Goal: Task Accomplishment & Management: Use online tool/utility

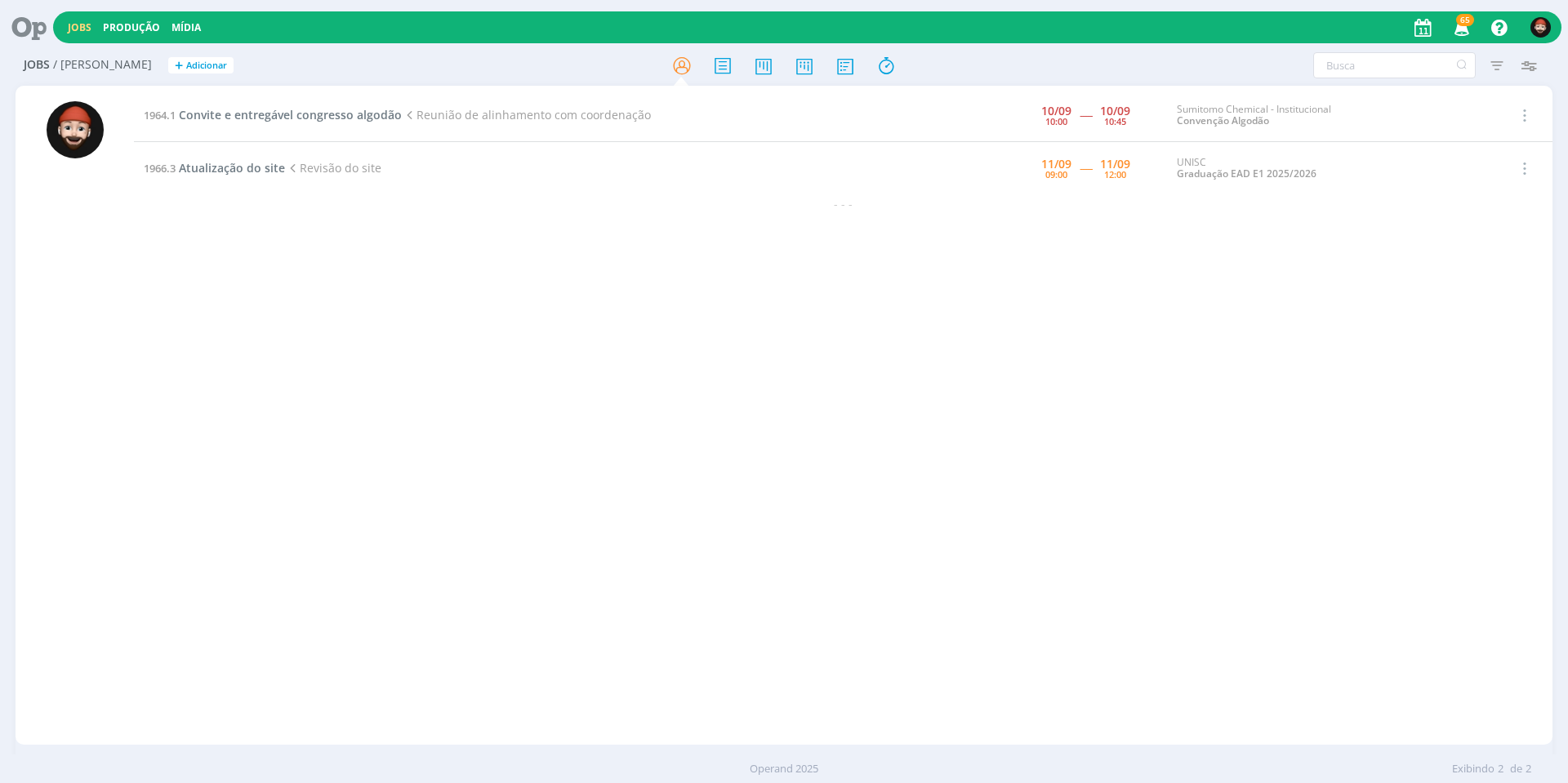
click at [732, 283] on div "1964.1 Convite e entregável congresso algodão Reunião de alinhamento com coorde…" at bounding box center [843, 415] width 1418 height 652
click at [290, 115] on span "Convite e entregável congresso algodão" at bounding box center [290, 115] width 223 height 16
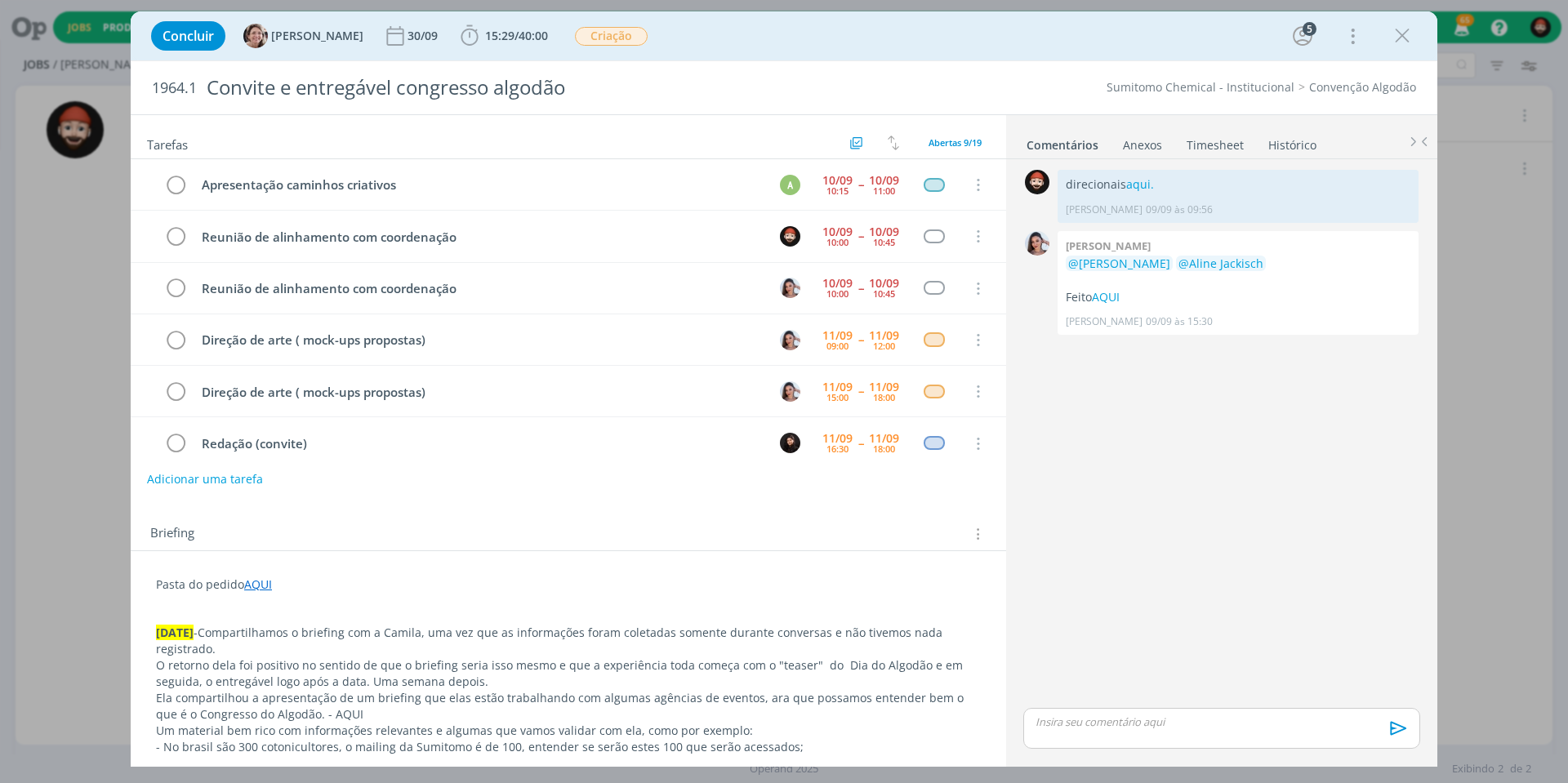
click at [1230, 145] on link "Timesheet" at bounding box center [1215, 141] width 59 height 24
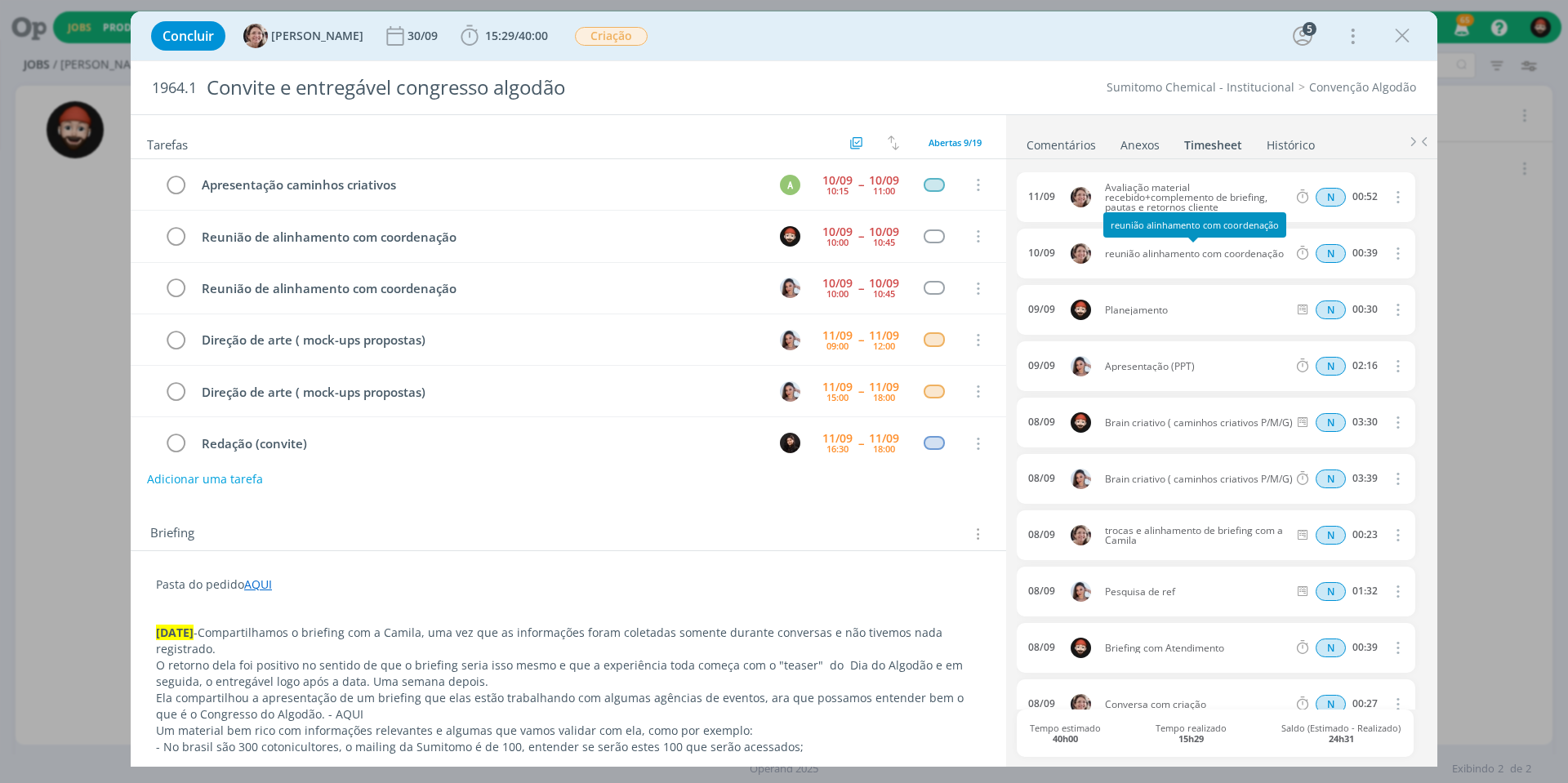
click at [1169, 252] on span "reunião alinhamento com coordenação" at bounding box center [1196, 254] width 195 height 10
copy div "reunião alinhamento com coordenação"
click at [485, 32] on span "15:29" at bounding box center [499, 35] width 29 height 16
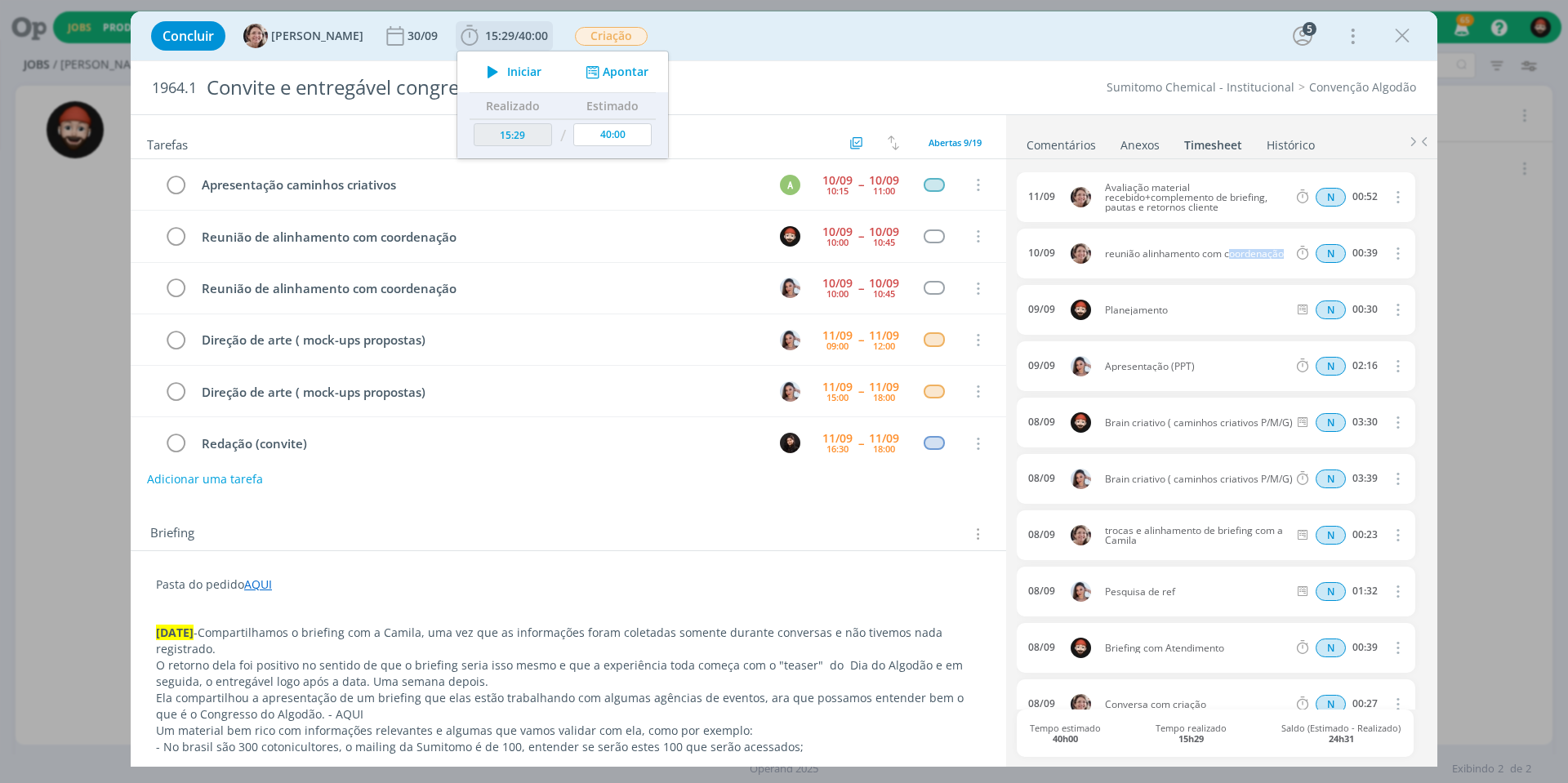
click at [598, 68] on button "Apontar" at bounding box center [616, 72] width 68 height 17
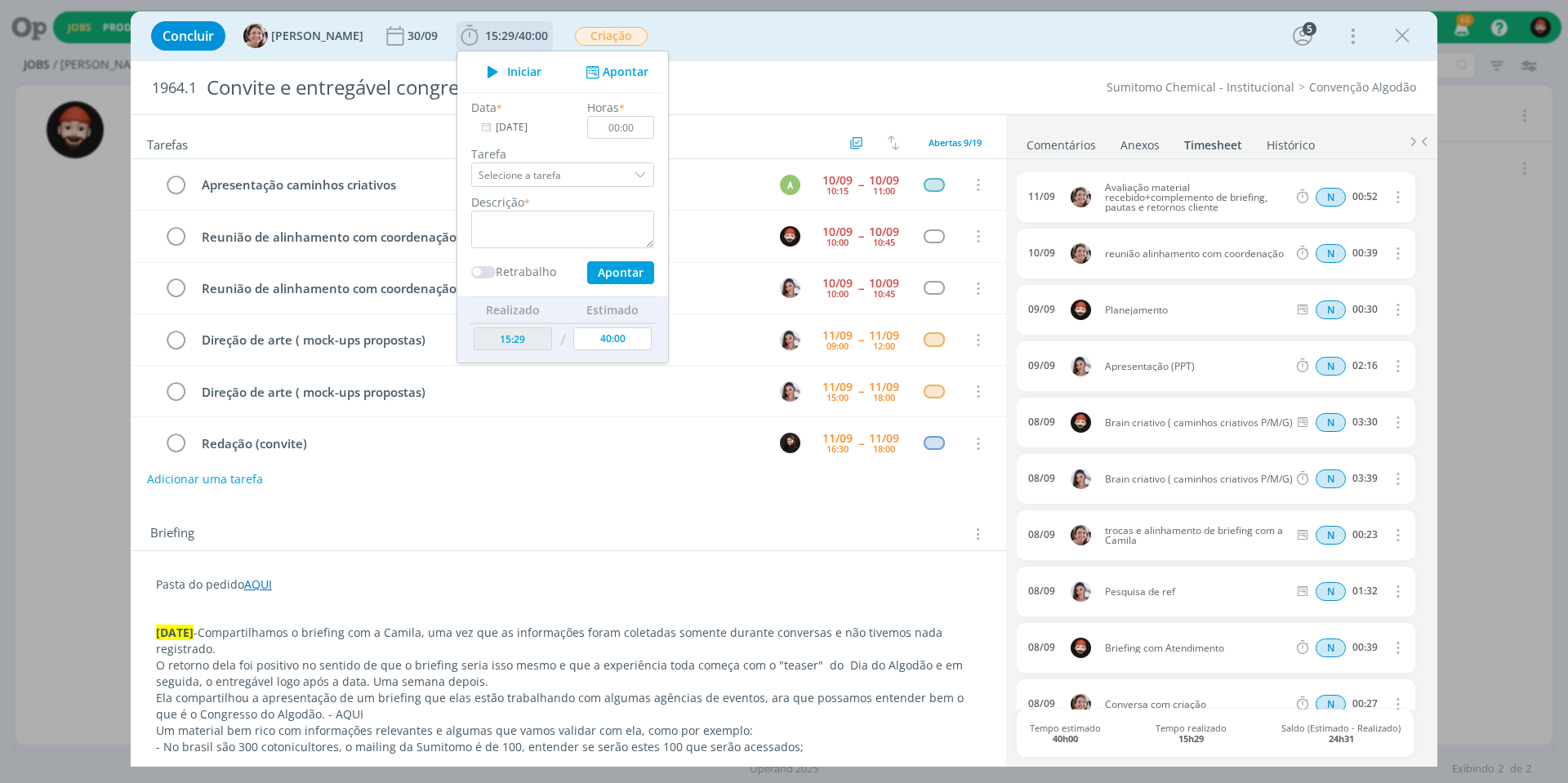
click at [505, 121] on input "[DATE]" at bounding box center [522, 128] width 102 height 23
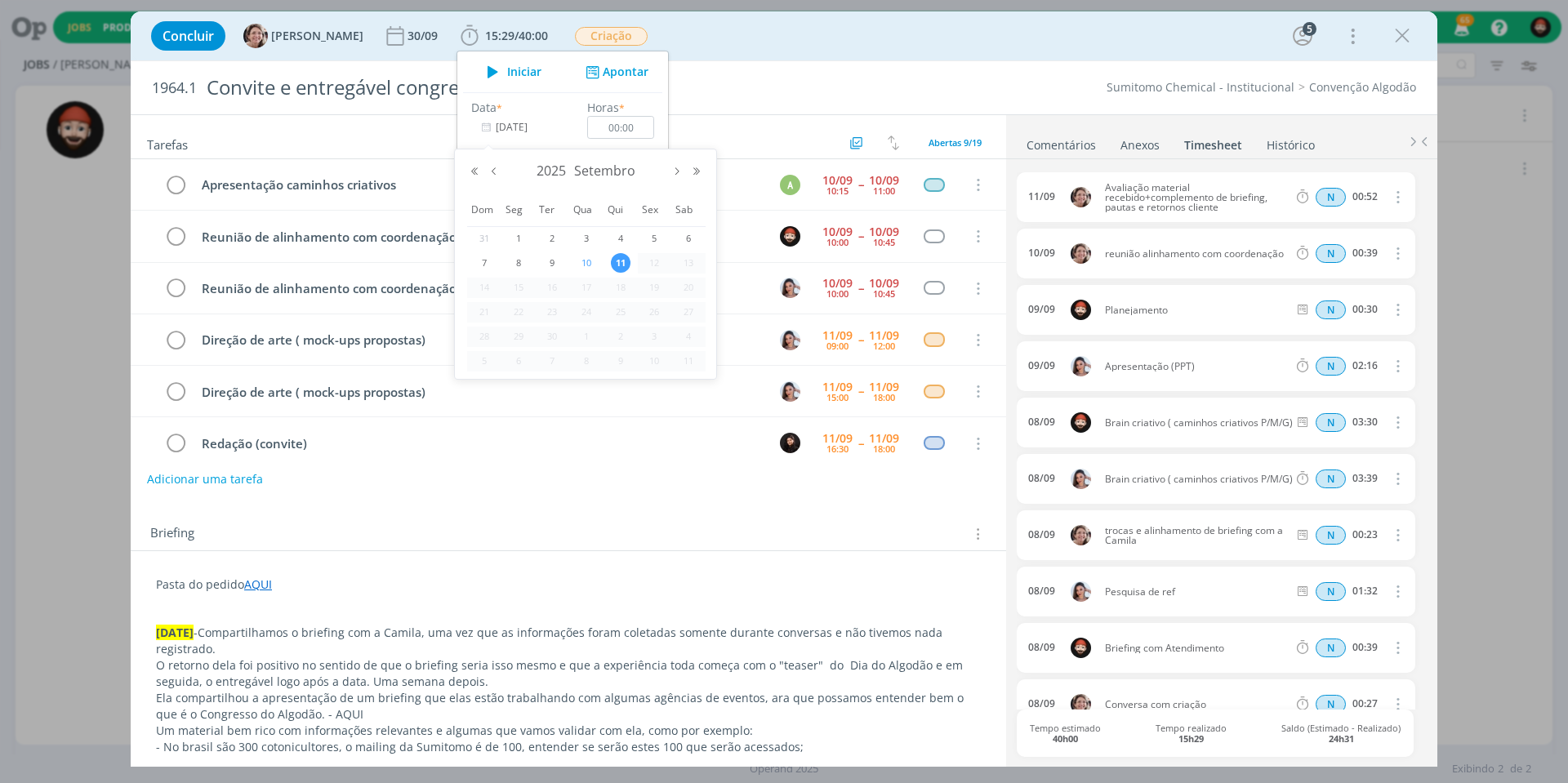
click at [591, 264] on span "10" at bounding box center [587, 263] width 20 height 20
type input "[DATE]"
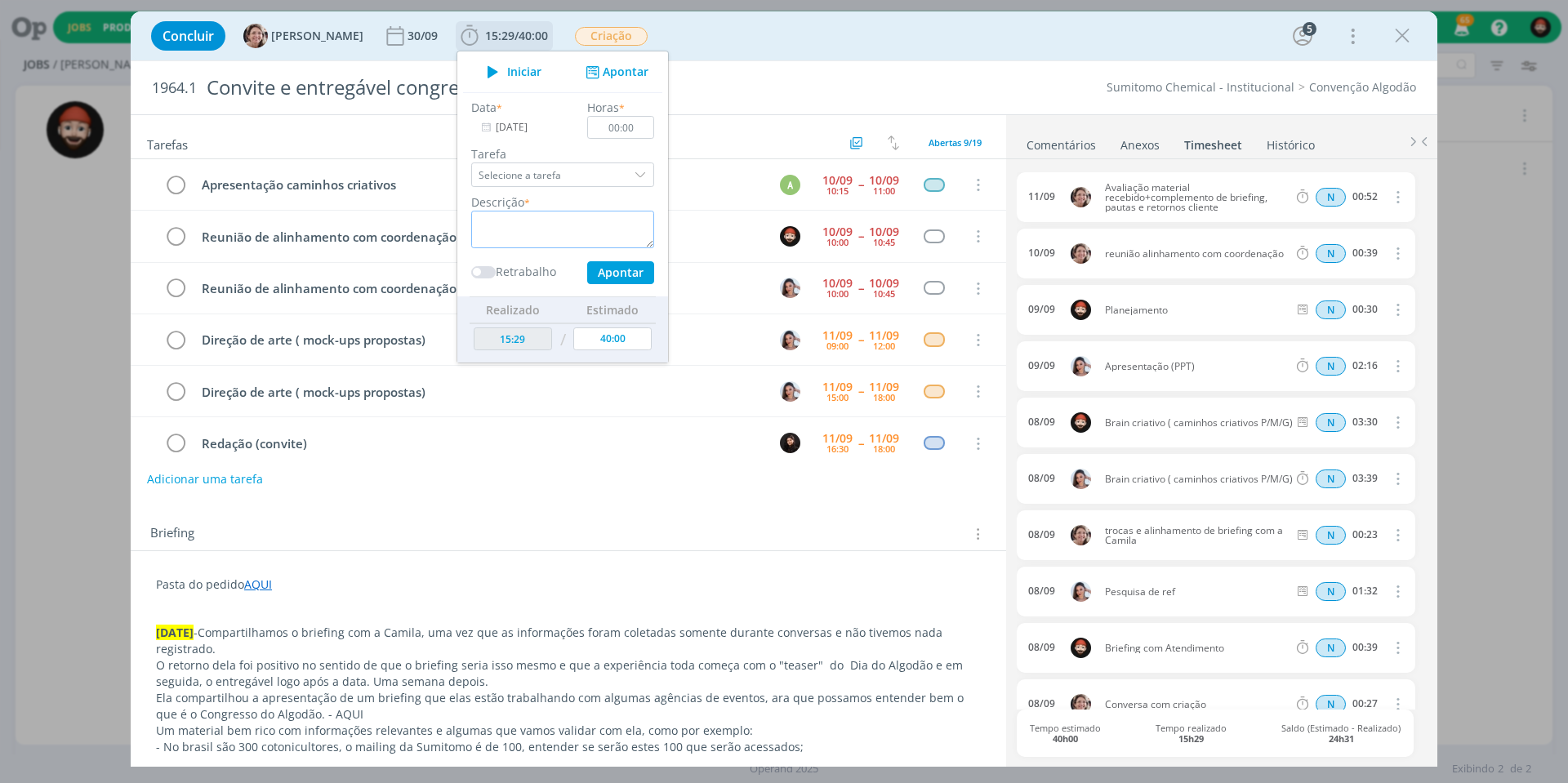
click at [576, 231] on textarea "dialog" at bounding box center [563, 229] width 183 height 37
paste textarea "reunião alinhamento com coordenação"
type textarea "reunião alinhamento com coordenação"
click at [605, 276] on button "Apontar" at bounding box center [621, 273] width 67 height 23
click at [617, 125] on input "00:00" at bounding box center [621, 128] width 67 height 23
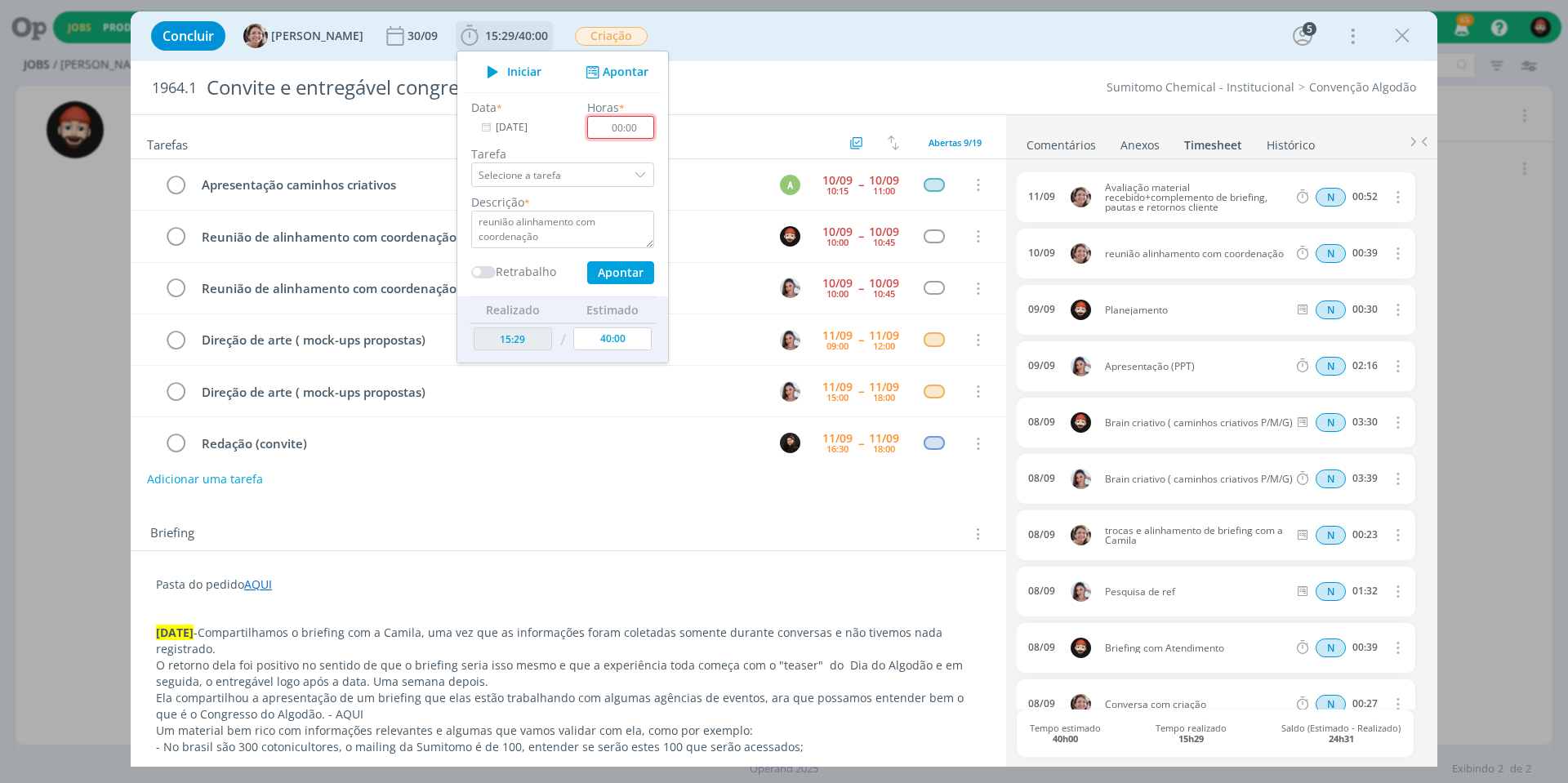
click at [617, 125] on input "00:00" at bounding box center [621, 128] width 67 height 23
click at [564, 239] on textarea "reunião alinhamento com coordenação" at bounding box center [563, 229] width 183 height 37
click at [619, 138] on input "00:00" at bounding box center [621, 128] width 67 height 23
click at [620, 135] on input "00:00" at bounding box center [621, 128] width 67 height 23
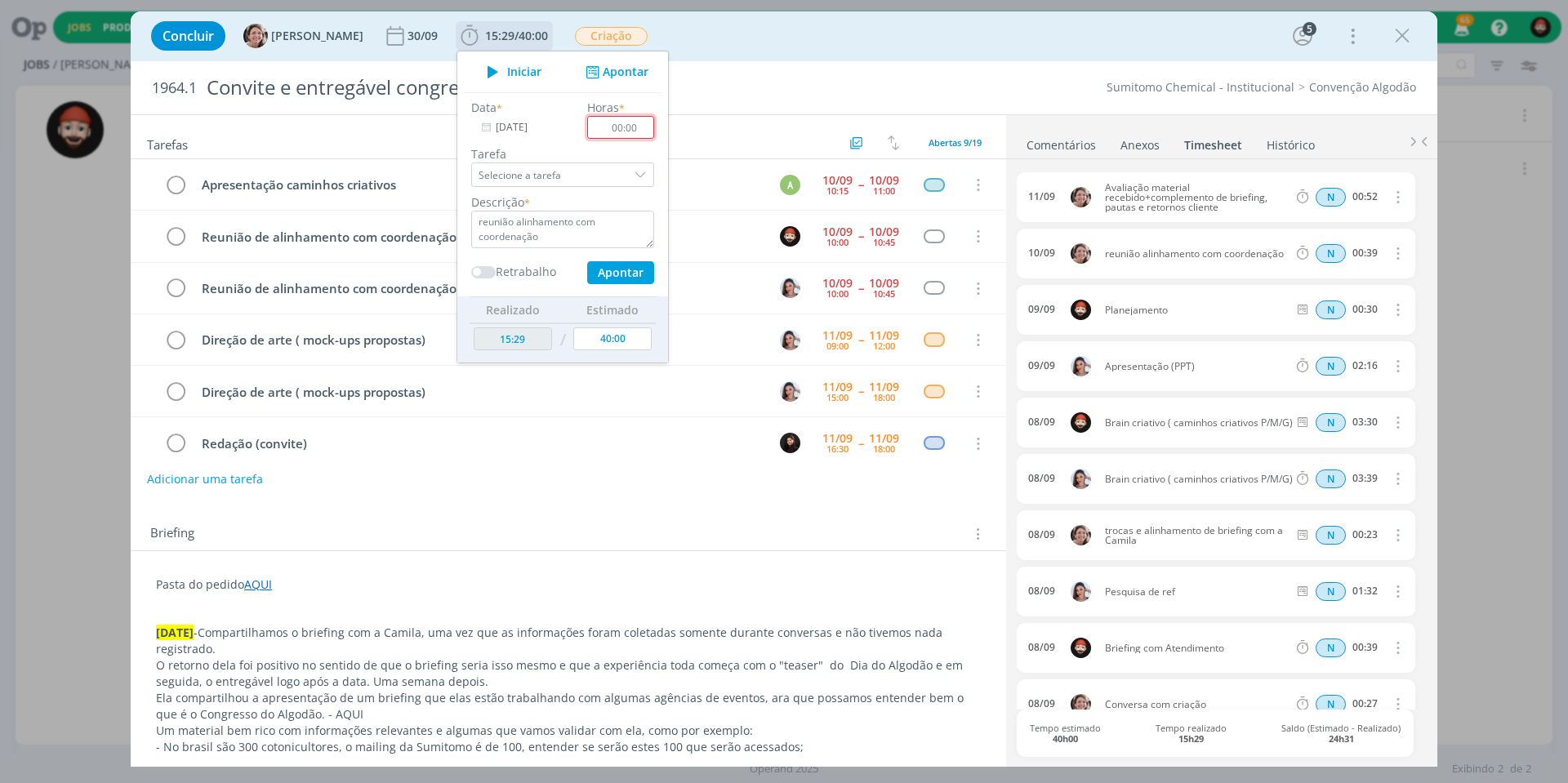
click at [620, 135] on input "00:00" at bounding box center [621, 128] width 67 height 23
click at [622, 126] on input "00:00" at bounding box center [621, 128] width 67 height 23
type input "00:40"
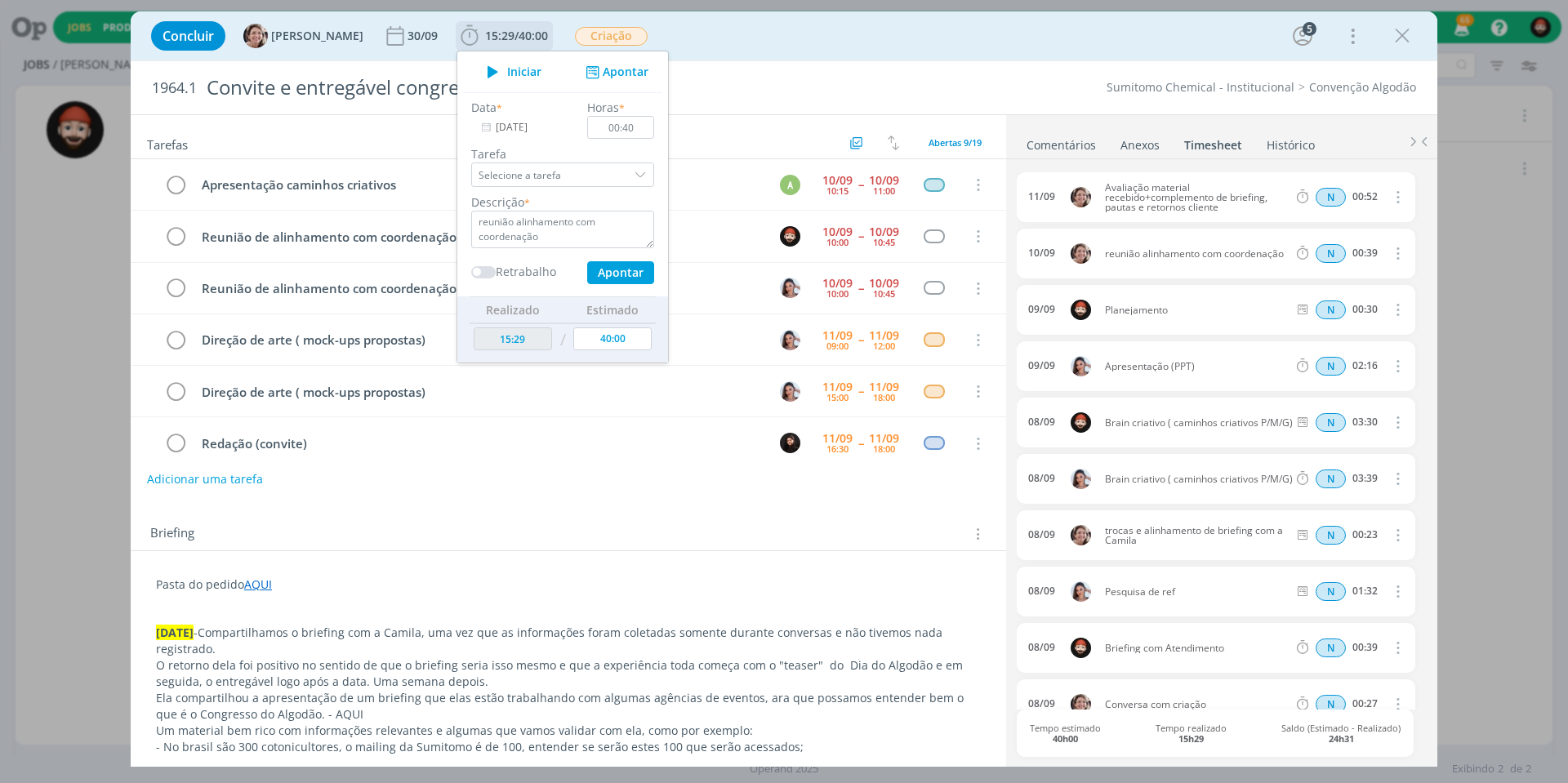
click at [590, 273] on button "Apontar" at bounding box center [621, 273] width 67 height 23
type input "16:09"
type input "[DATE]"
type input "00:00"
click at [924, 79] on div "Sumitomo Chemical - Institucional Convenção Algodão" at bounding box center [1158, 87] width 533 height 17
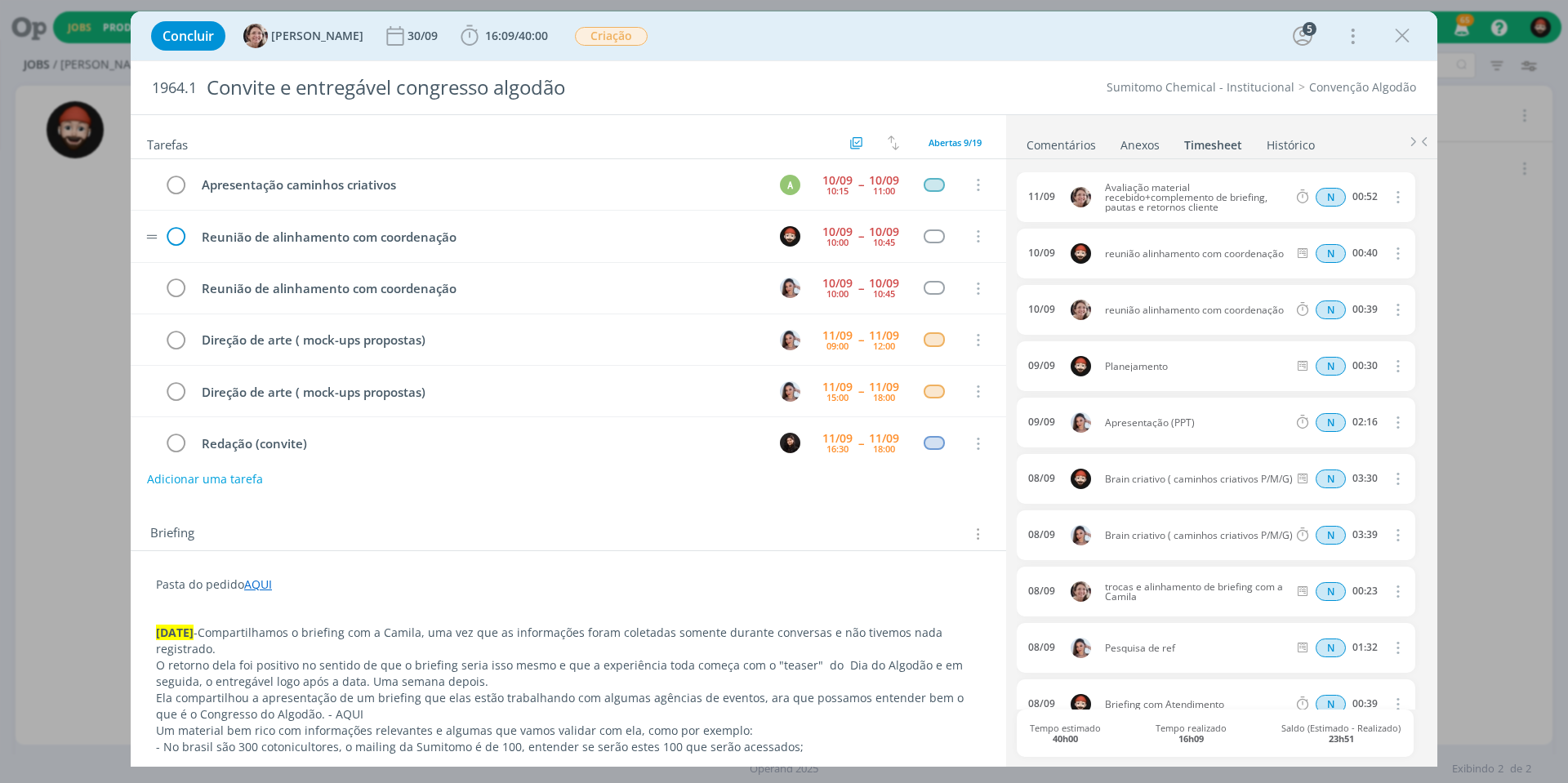
click at [178, 235] on icon "dialog" at bounding box center [175, 236] width 24 height 24
click at [1402, 37] on icon "dialog" at bounding box center [1402, 36] width 24 height 24
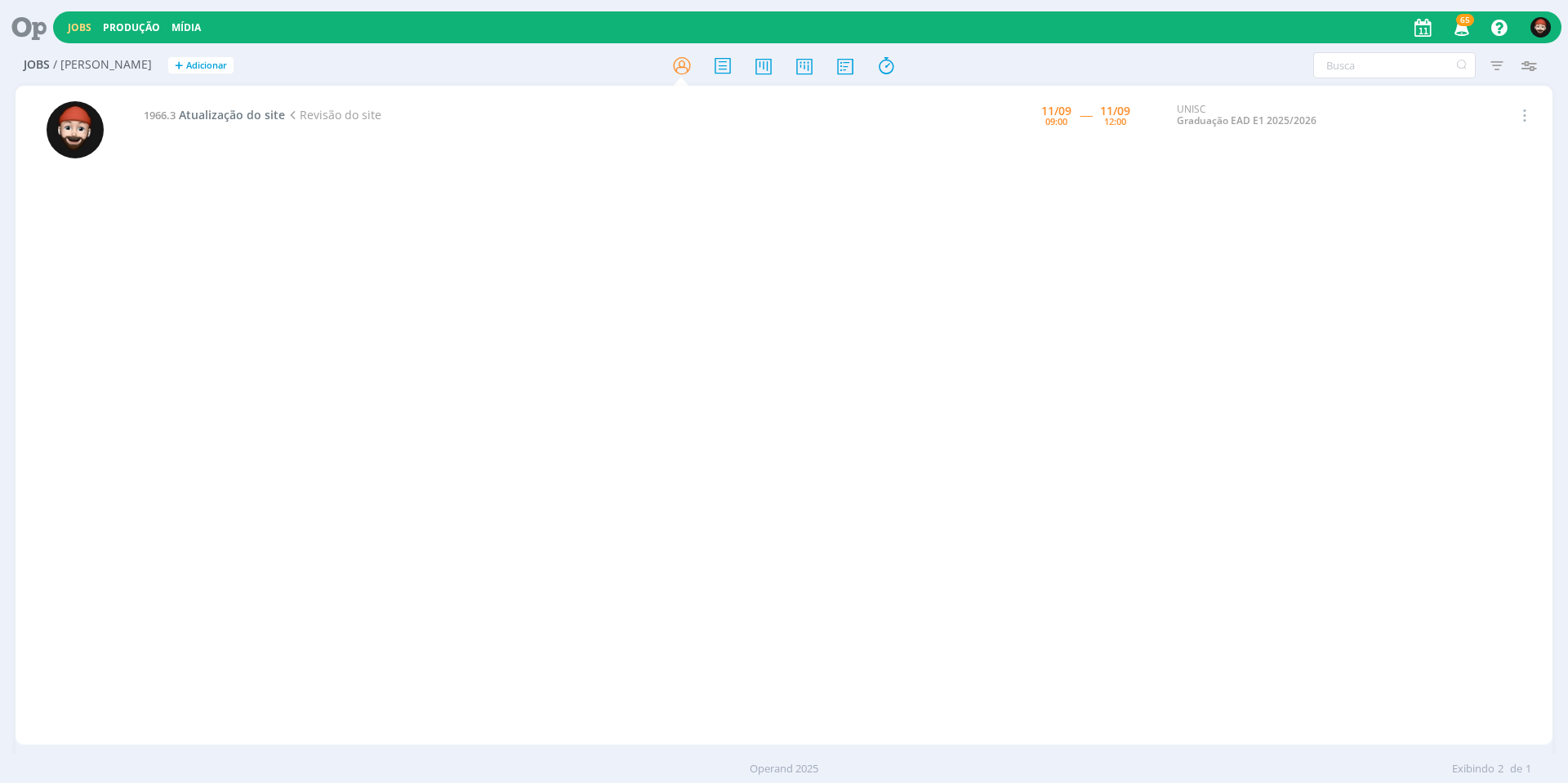
click at [1229, 193] on div at bounding box center [784, 392] width 1568 height 783
click at [215, 117] on span "Atualização do site" at bounding box center [232, 115] width 106 height 16
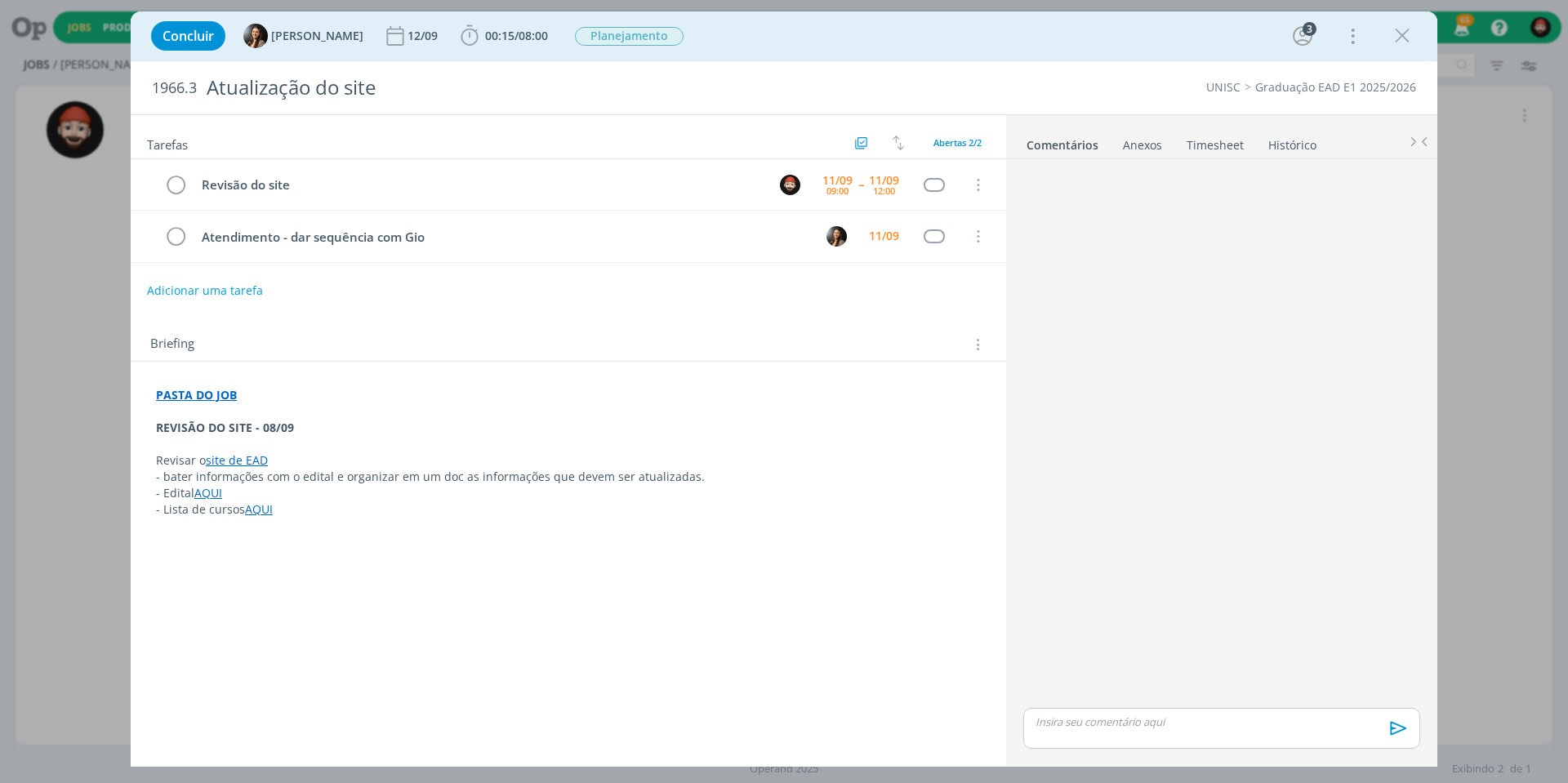
click at [238, 455] on link "site de EAD" at bounding box center [237, 460] width 62 height 16
click at [304, 487] on link "[URL][DOMAIN_NAME]." at bounding box center [264, 489] width 126 height 22
click at [388, 441] on p "dialog" at bounding box center [568, 446] width 823 height 17
click at [215, 488] on link "AQUI" at bounding box center [209, 494] width 27 height 16
click at [268, 456] on link "[URL][DOMAIN_NAME]" at bounding box center [263, 458] width 123 height 22
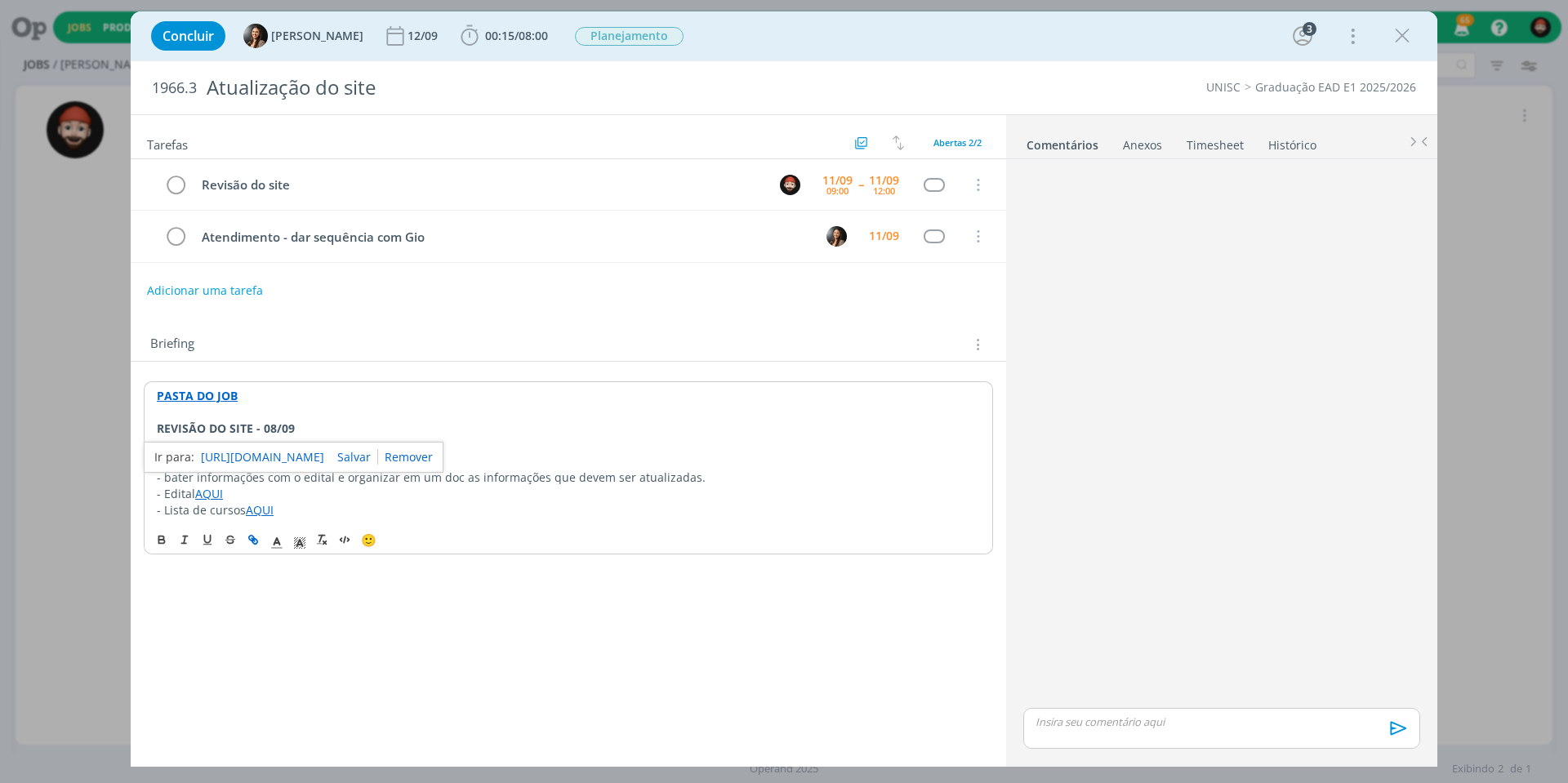
click at [450, 511] on div "PASTA DO JOB REVISÃO DO SITE - 08/09 Revisar o site de EAD - bater informações …" at bounding box center [568, 452] width 849 height 142
click at [255, 505] on link "AQUI" at bounding box center [259, 510] width 27 height 16
click at [269, 468] on link "[URL][DOMAIN_NAME]" at bounding box center [263, 473] width 123 height 22
click at [698, 453] on p "Revisar o site de EAD" at bounding box center [568, 461] width 823 height 17
